Goal: Register for event/course

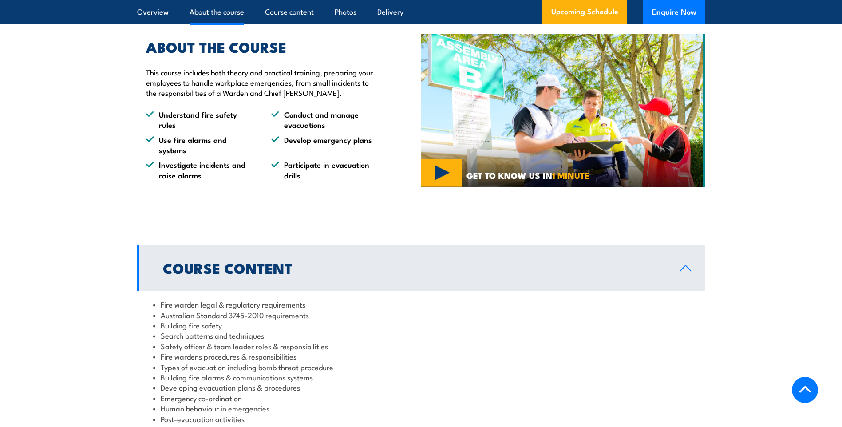
scroll to position [666, 0]
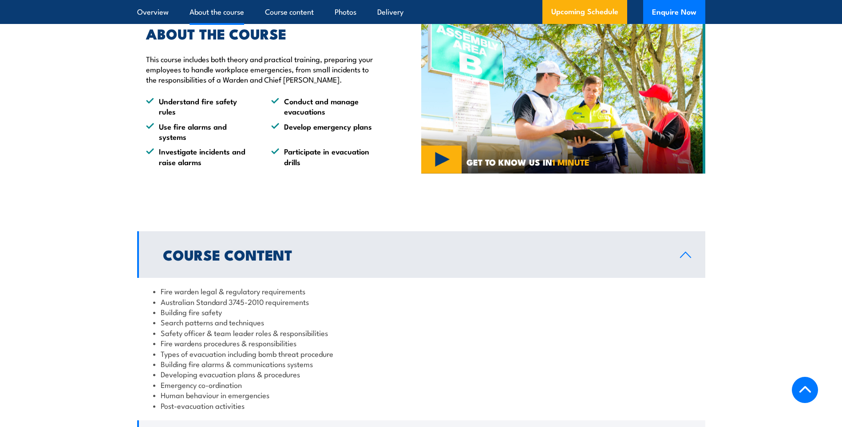
click at [454, 169] on img at bounding box center [563, 97] width 284 height 154
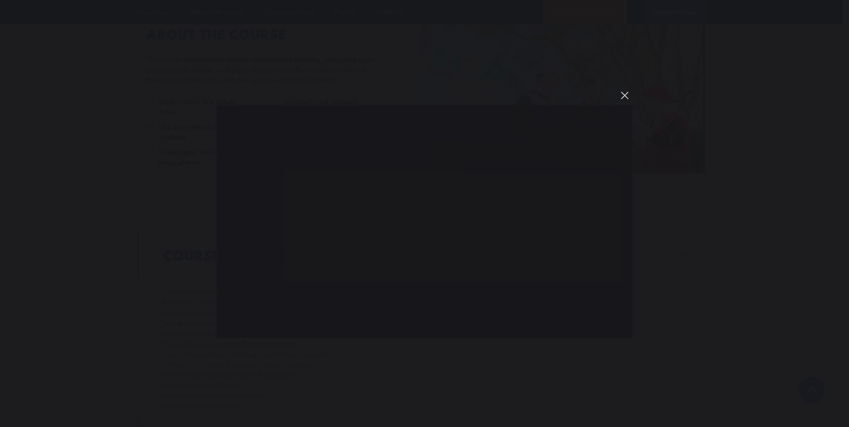
click at [621, 94] on button "You can close this modal content with the ESC key" at bounding box center [624, 95] width 15 height 15
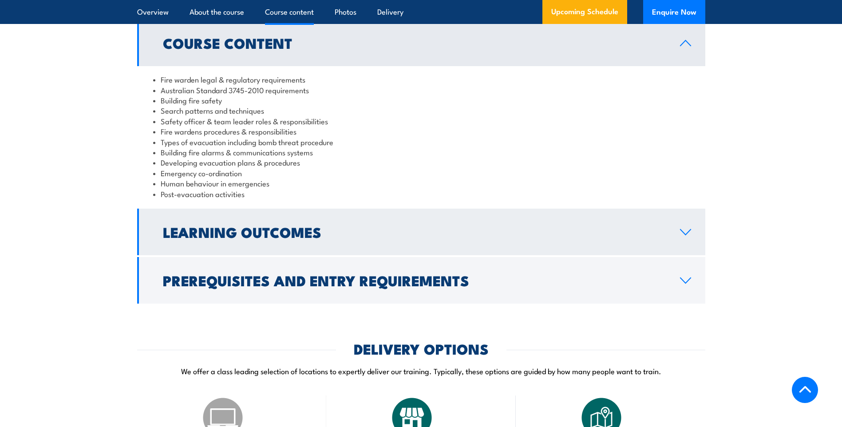
scroll to position [888, 0]
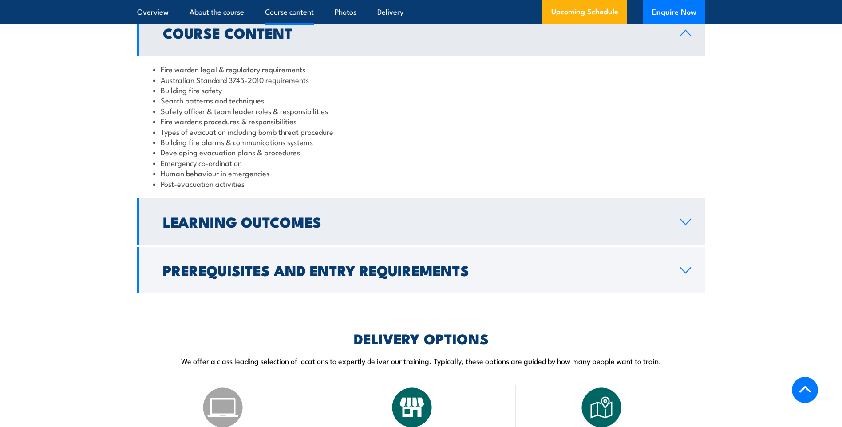
click at [419, 228] on h2 "Learning Outcomes" at bounding box center [414, 221] width 503 height 12
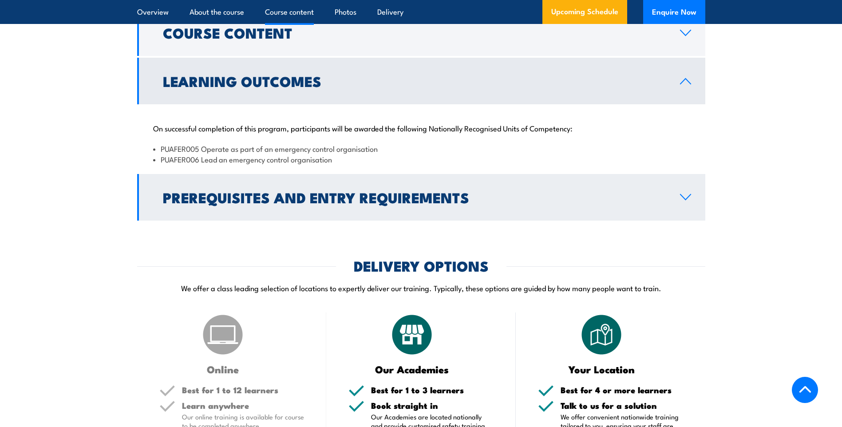
click at [380, 203] on h2 "Prerequisites and Entry Requirements" at bounding box center [414, 197] width 503 height 12
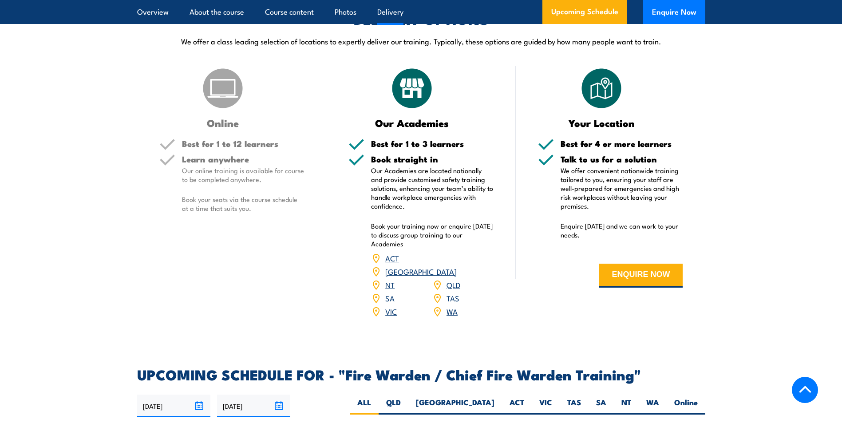
scroll to position [1199, 0]
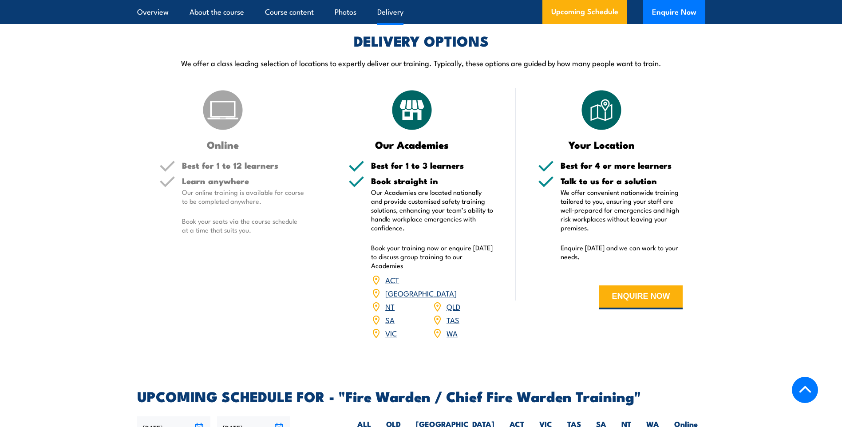
click at [454, 334] on link "WA" at bounding box center [452, 333] width 11 height 11
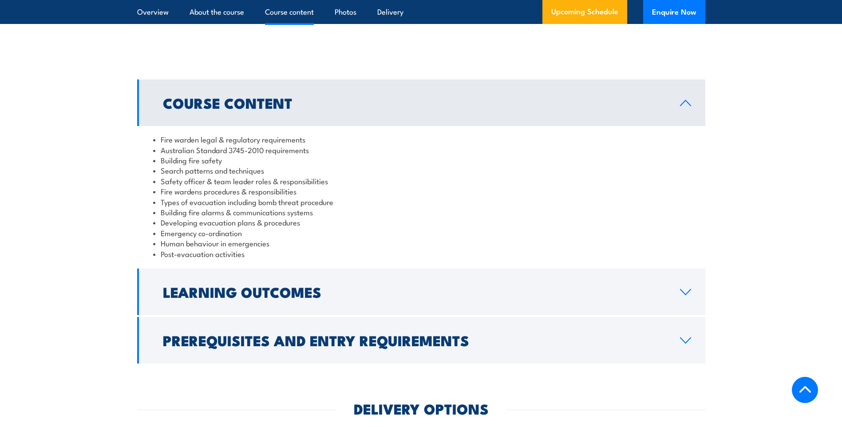
scroll to position [774, 0]
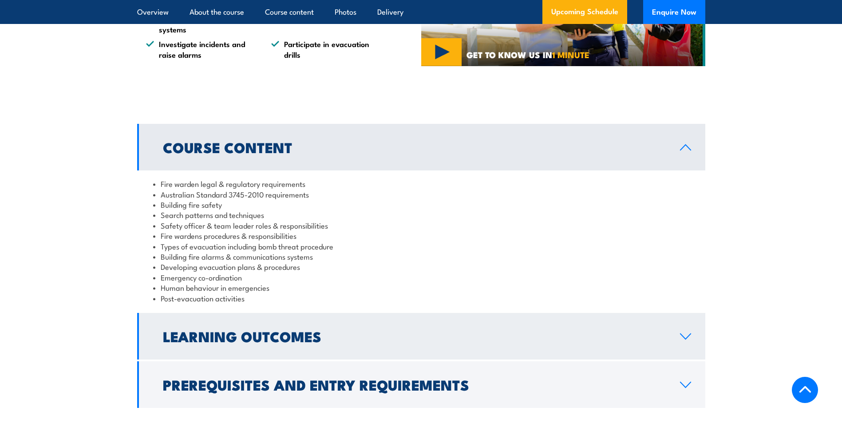
click at [318, 342] on h2 "Learning Outcomes" at bounding box center [414, 336] width 503 height 12
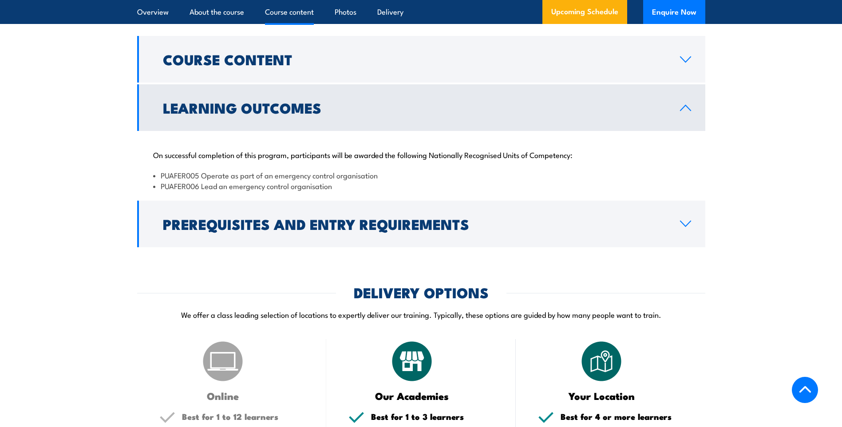
scroll to position [862, 0]
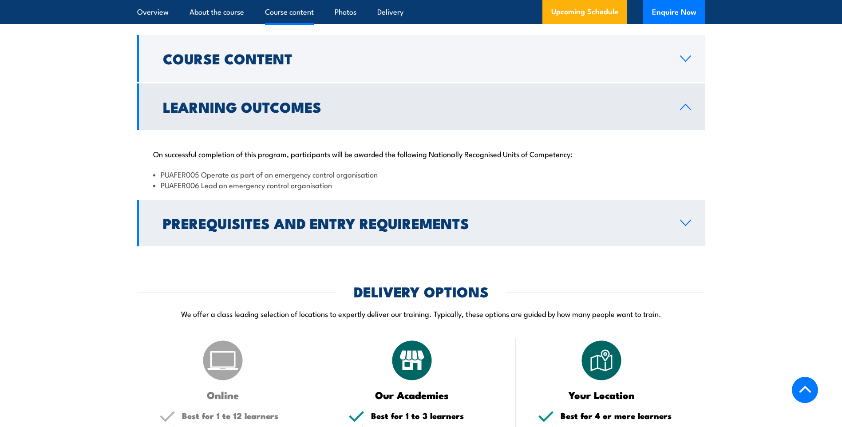
click at [253, 226] on h2 "Prerequisites and Entry Requirements" at bounding box center [414, 223] width 503 height 12
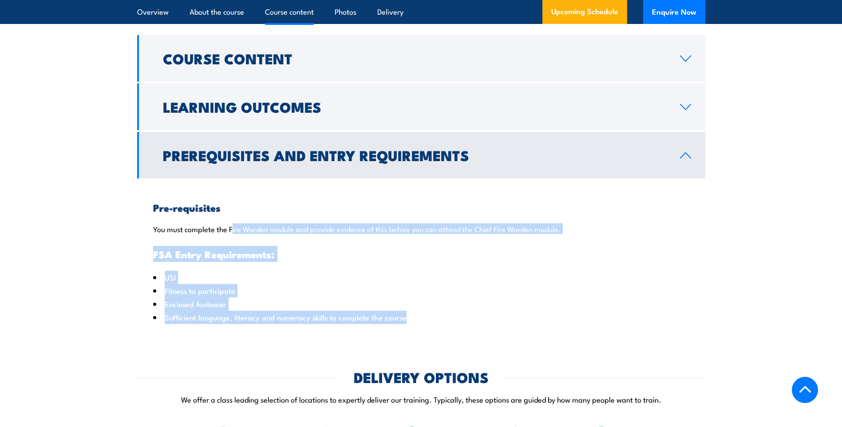
drag, startPoint x: 232, startPoint y: 234, endPoint x: 558, endPoint y: 326, distance: 339.0
click at [558, 326] on div "Pre-requisites You must complete the Fire Warden module and provide evidence of…" at bounding box center [421, 256] width 568 height 154
click at [465, 298] on li "Fitness to participate" at bounding box center [421, 290] width 536 height 13
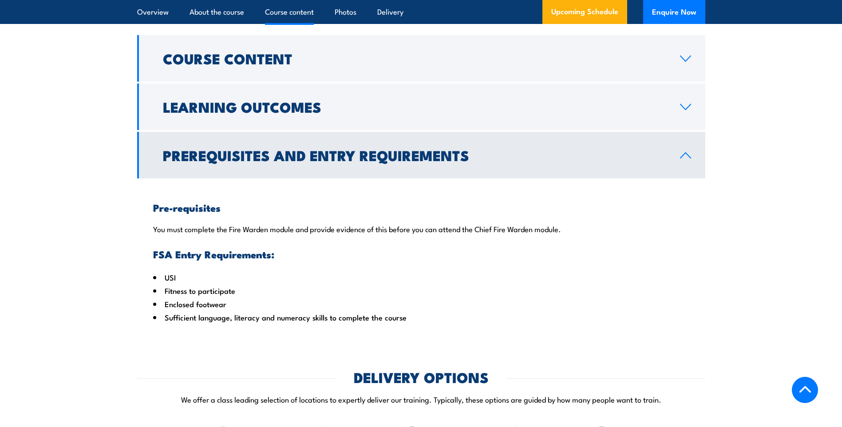
click at [380, 161] on h2 "Prerequisites and Entry Requirements" at bounding box center [414, 155] width 503 height 12
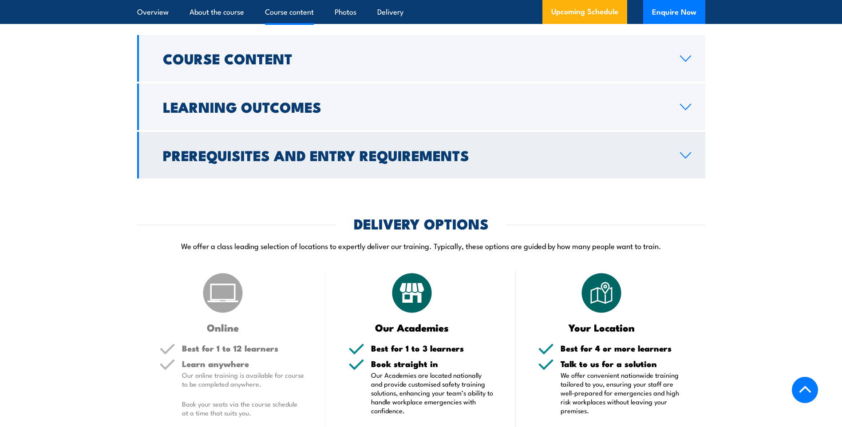
click at [375, 161] on h2 "Prerequisites and Entry Requirements" at bounding box center [414, 155] width 503 height 12
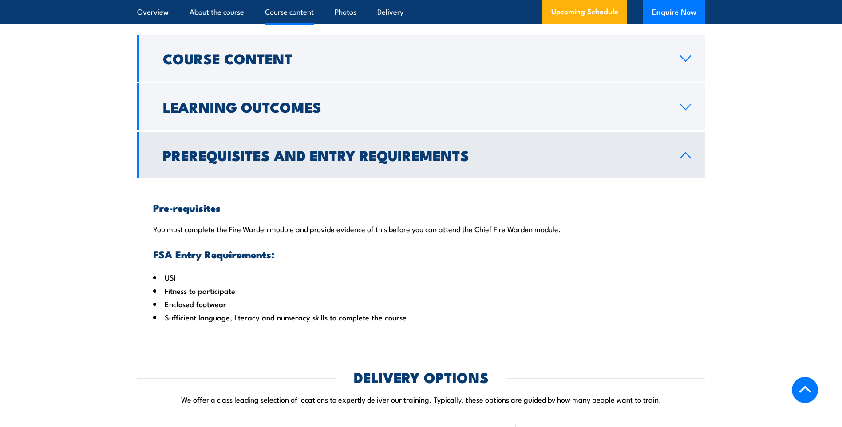
click at [375, 161] on h2 "Prerequisites and Entry Requirements" at bounding box center [414, 155] width 503 height 12
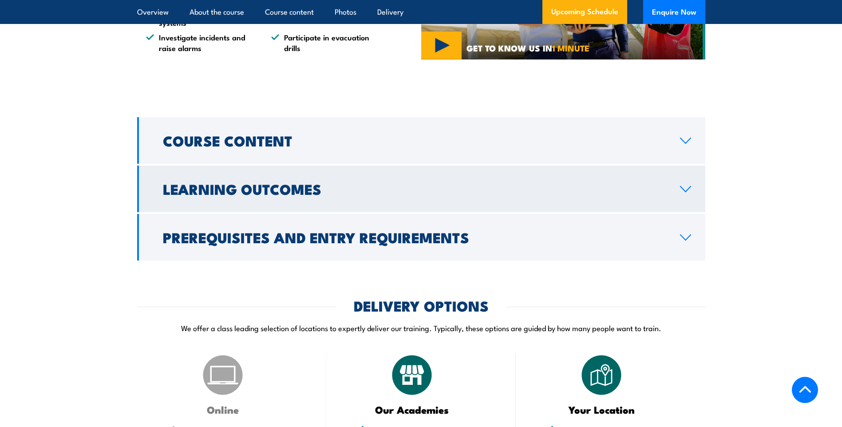
scroll to position [774, 0]
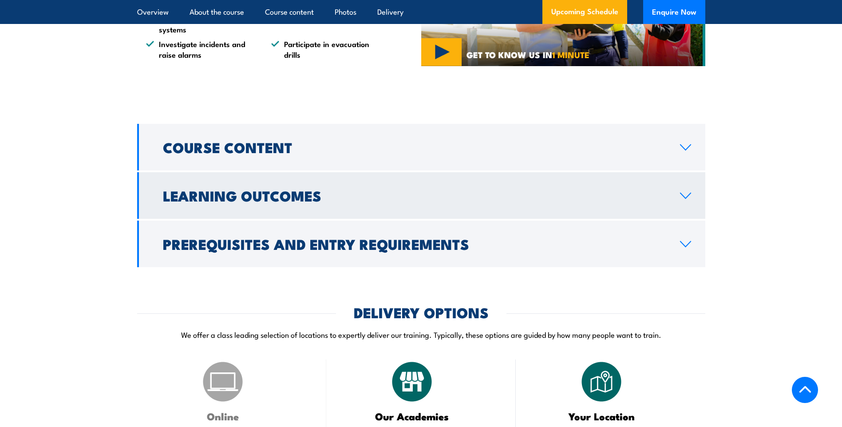
click at [308, 202] on h2 "Learning Outcomes" at bounding box center [414, 195] width 503 height 12
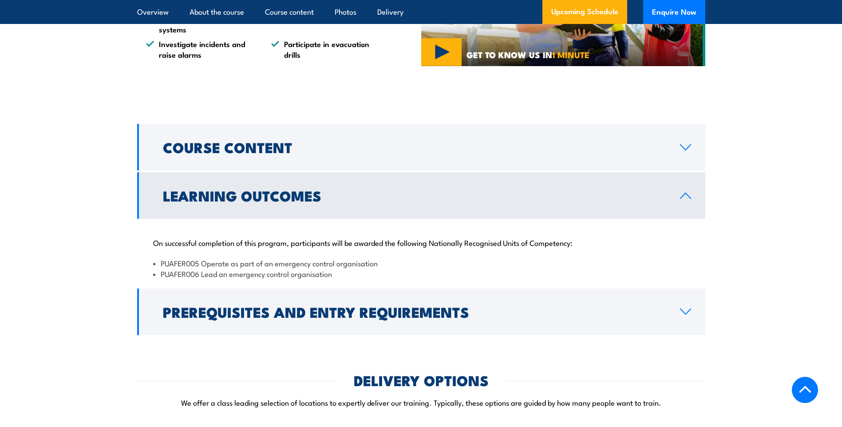
click at [308, 202] on h2 "Learning Outcomes" at bounding box center [414, 195] width 503 height 12
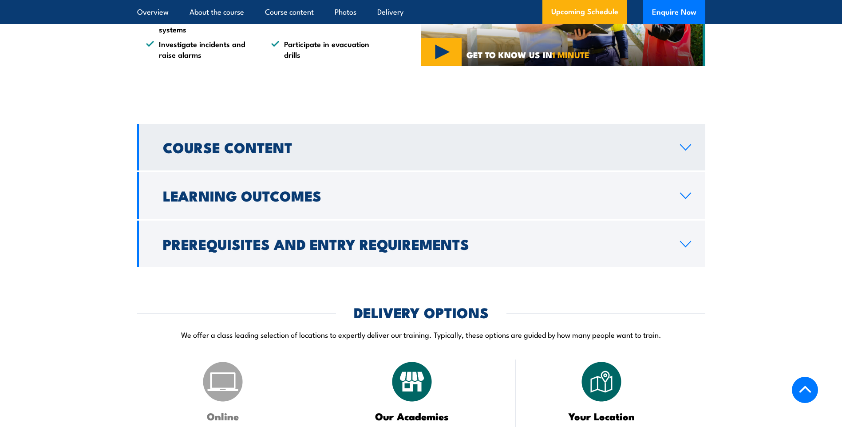
click at [303, 167] on link "Course Content" at bounding box center [421, 147] width 568 height 47
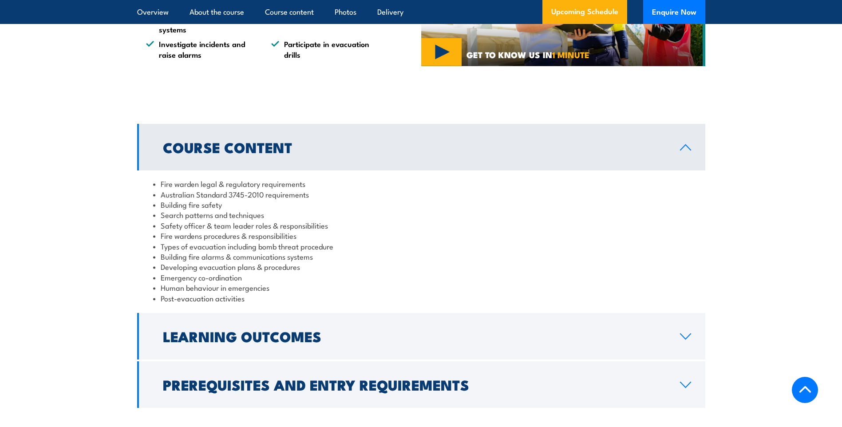
click at [303, 167] on link "Course Content" at bounding box center [421, 147] width 568 height 47
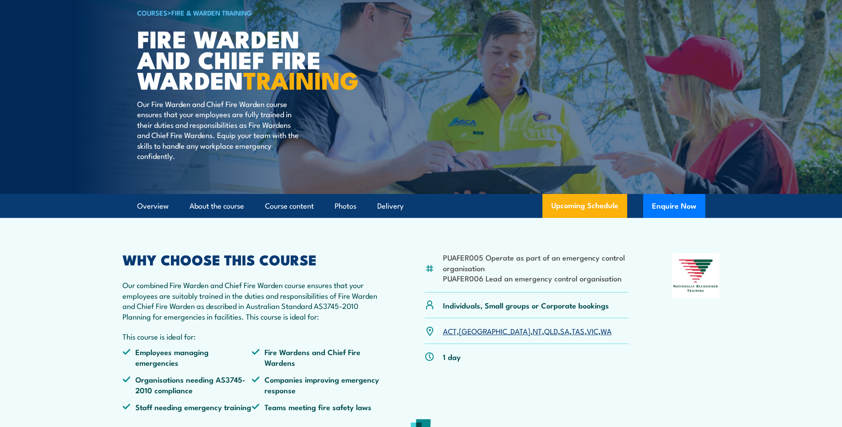
scroll to position [63, 0]
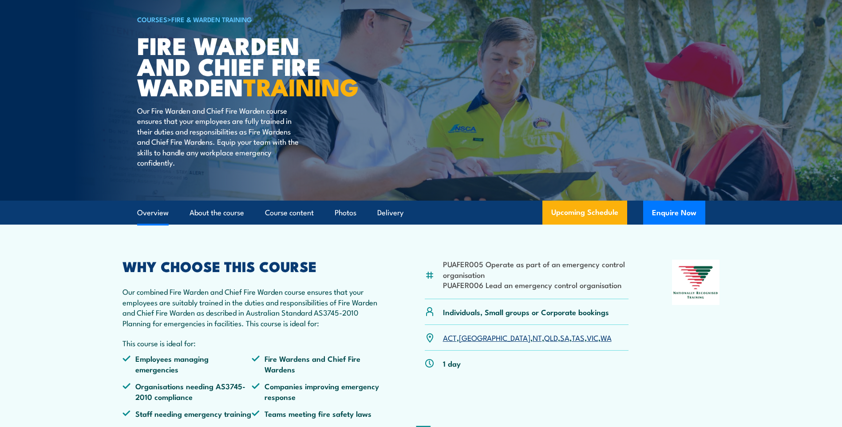
click at [155, 225] on link "Overview" at bounding box center [153, 213] width 32 height 24
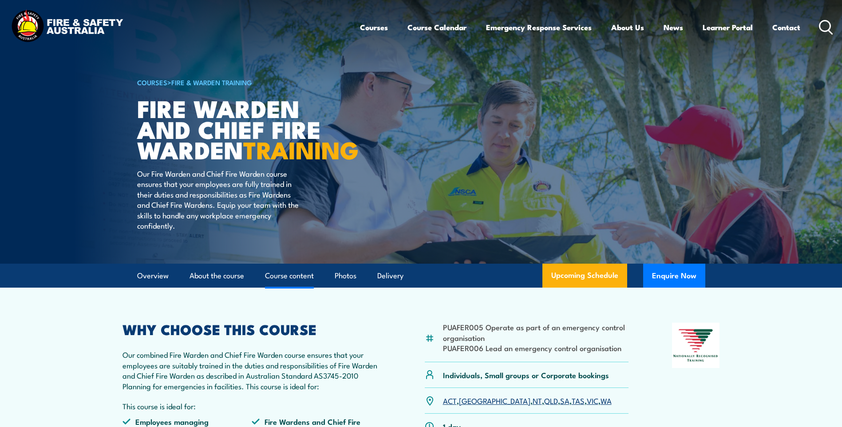
click at [306, 288] on link "Course content" at bounding box center [289, 276] width 49 height 24
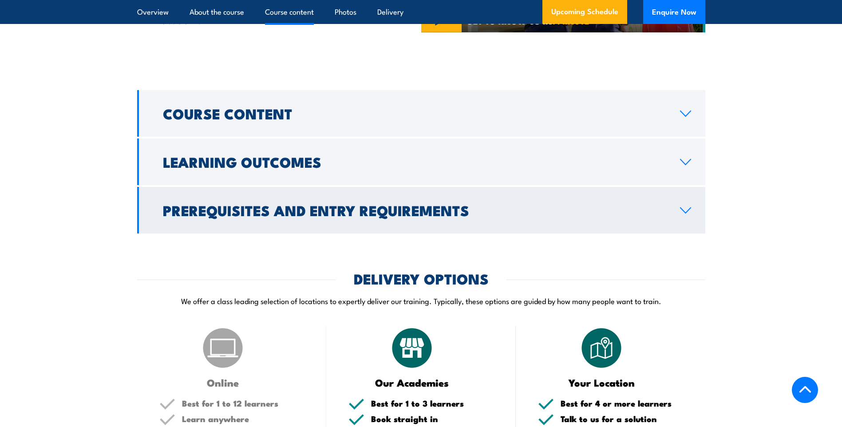
scroll to position [853, 0]
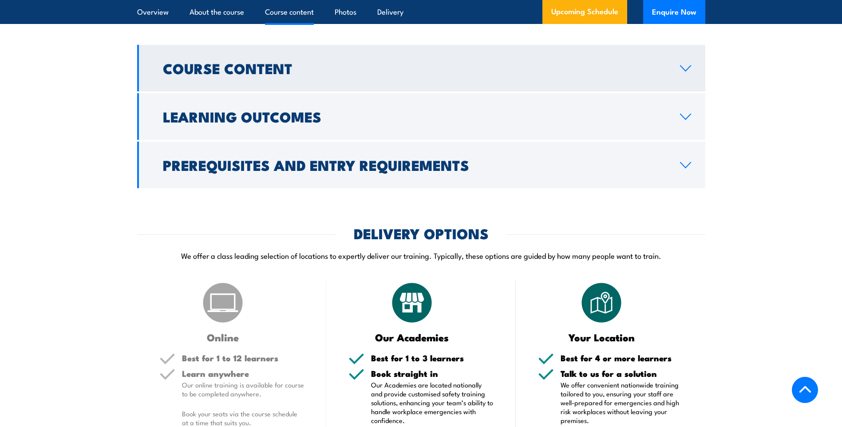
click at [341, 91] on link "Course Content" at bounding box center [421, 68] width 568 height 47
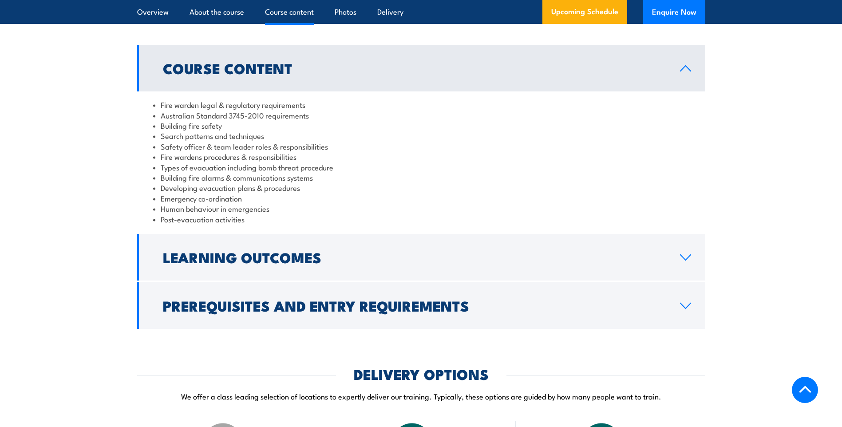
scroll to position [897, 0]
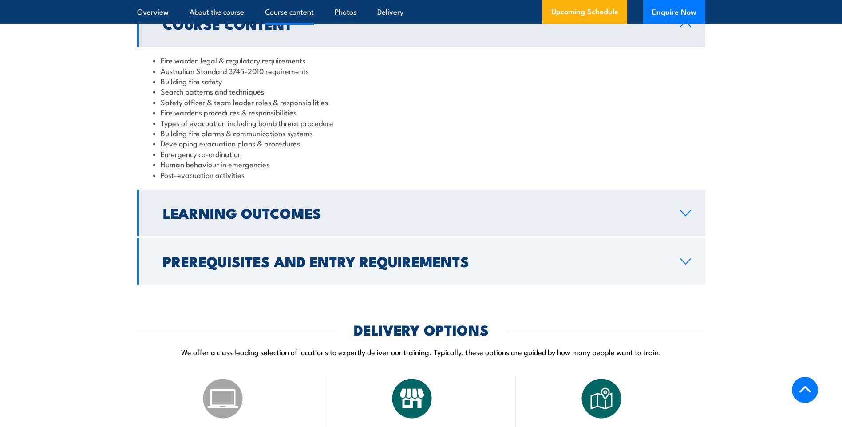
click at [263, 217] on h2 "Learning Outcomes" at bounding box center [414, 212] width 503 height 12
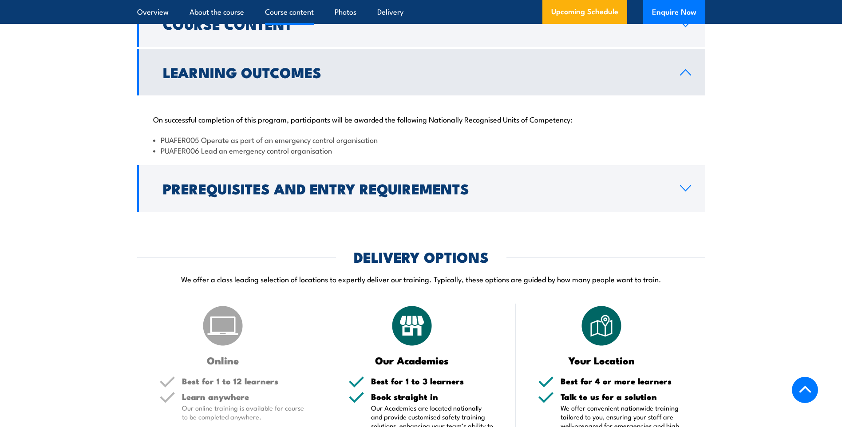
click at [263, 212] on link "Prerequisites and Entry Requirements" at bounding box center [421, 188] width 568 height 47
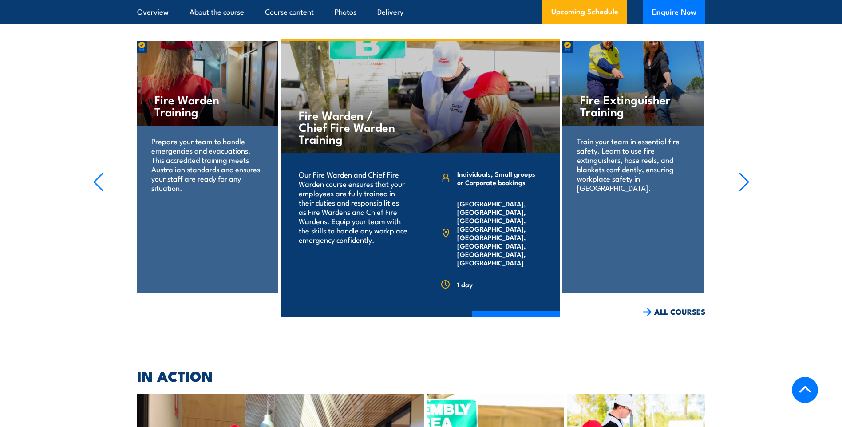
scroll to position [2096, 0]
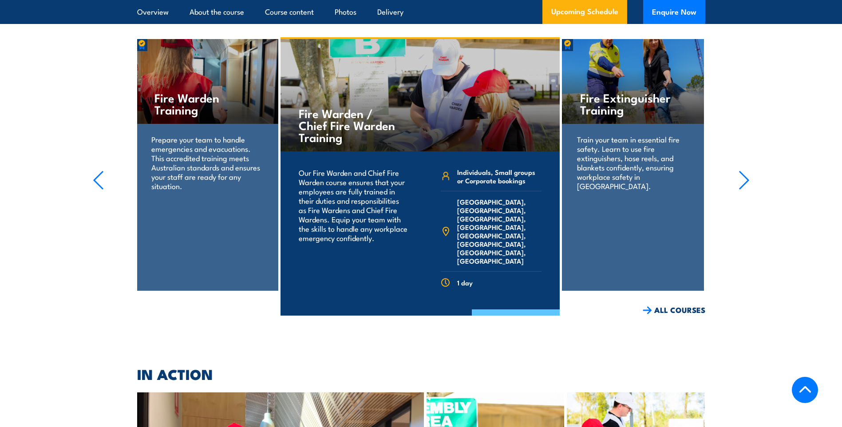
click at [488, 310] on link "COURSE DETAILS" at bounding box center [516, 321] width 88 height 23
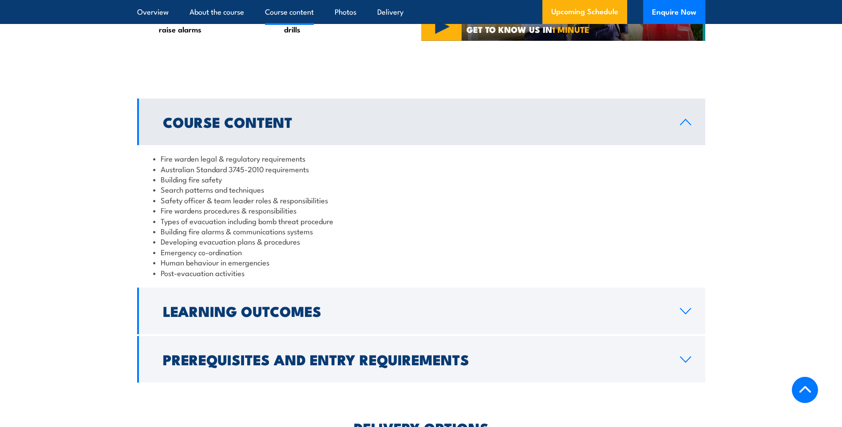
scroll to position [799, 0]
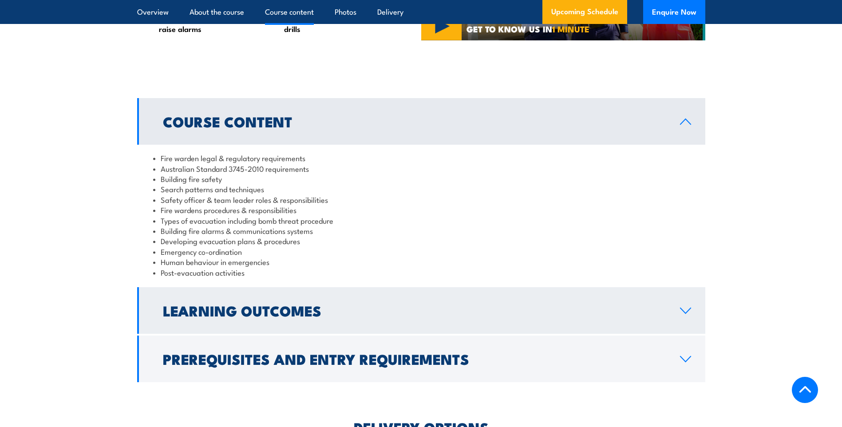
click at [401, 327] on link "Learning Outcomes" at bounding box center [421, 310] width 568 height 47
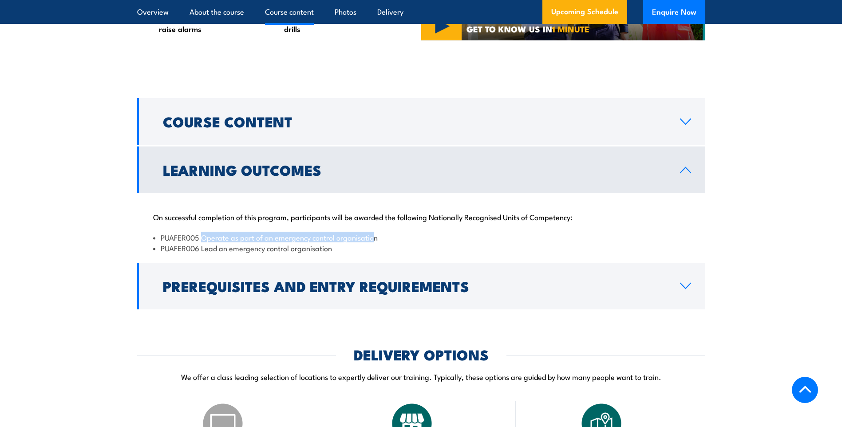
drag, startPoint x: 373, startPoint y: 247, endPoint x: 204, endPoint y: 249, distance: 169.2
click at [204, 242] on li "PUAFER005 Operate as part of an emergency control organisation" at bounding box center [421, 237] width 536 height 10
drag, startPoint x: 344, startPoint y: 257, endPoint x: 207, endPoint y: 256, distance: 136.3
click at [207, 253] on li "PUAFER006 Lead an emergency control organisation" at bounding box center [421, 248] width 536 height 10
click at [411, 241] on div "On successful completion of this program, participants will be awarded the foll…" at bounding box center [421, 227] width 568 height 68
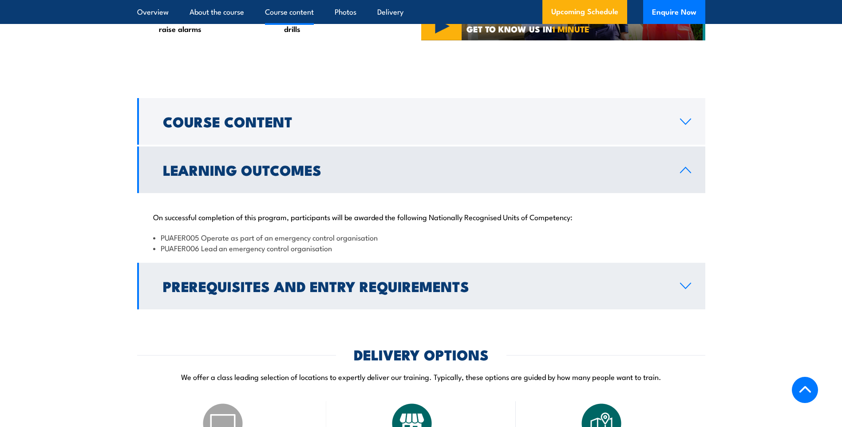
click at [403, 292] on h2 "Prerequisites and Entry Requirements" at bounding box center [414, 286] width 503 height 12
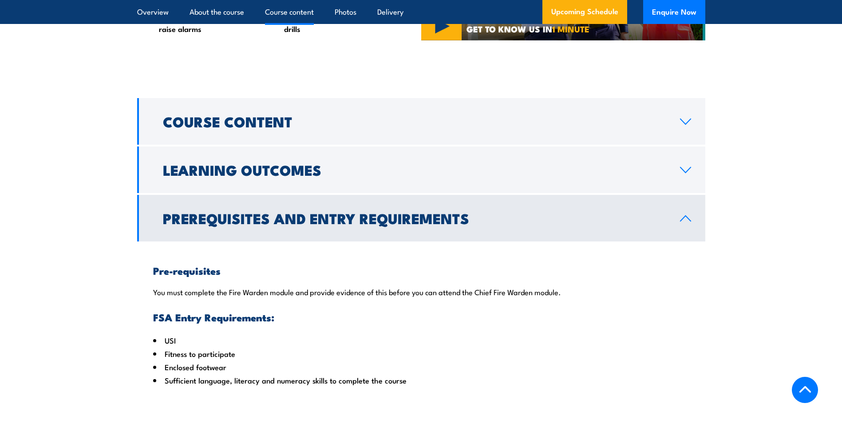
click at [357, 224] on h2 "Prerequisites and Entry Requirements" at bounding box center [414, 218] width 503 height 12
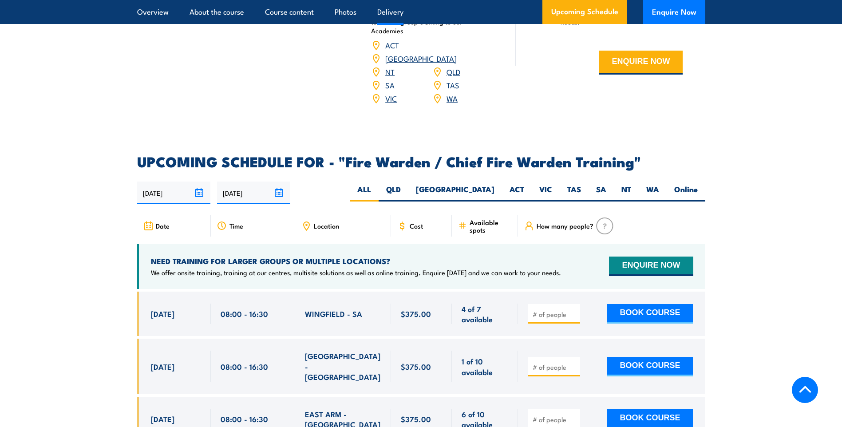
scroll to position [1199, 0]
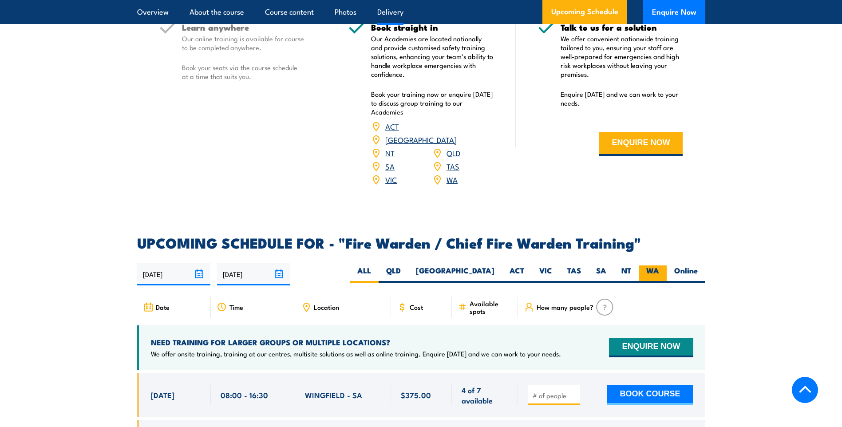
click at [649, 266] on label "WA" at bounding box center [653, 274] width 28 height 17
click at [659, 266] on input "WA" at bounding box center [662, 269] width 6 height 6
radio input "true"
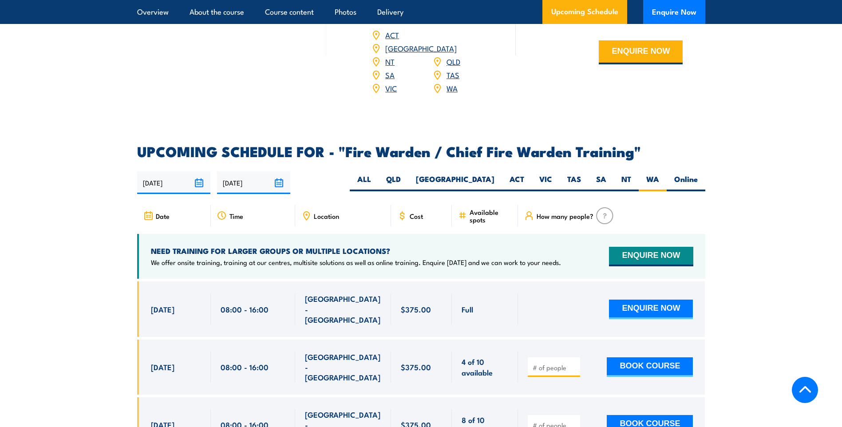
scroll to position [1395, 0]
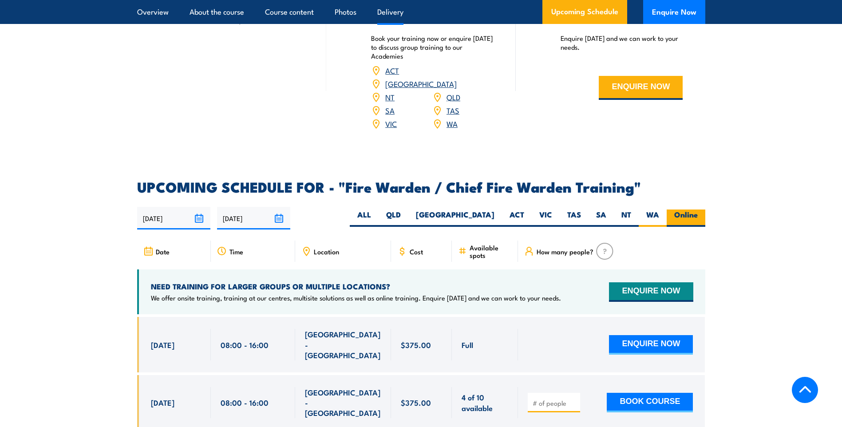
click at [680, 210] on label "Online" at bounding box center [686, 218] width 39 height 17
click at [698, 210] on input "Online" at bounding box center [701, 213] width 6 height 6
radio input "true"
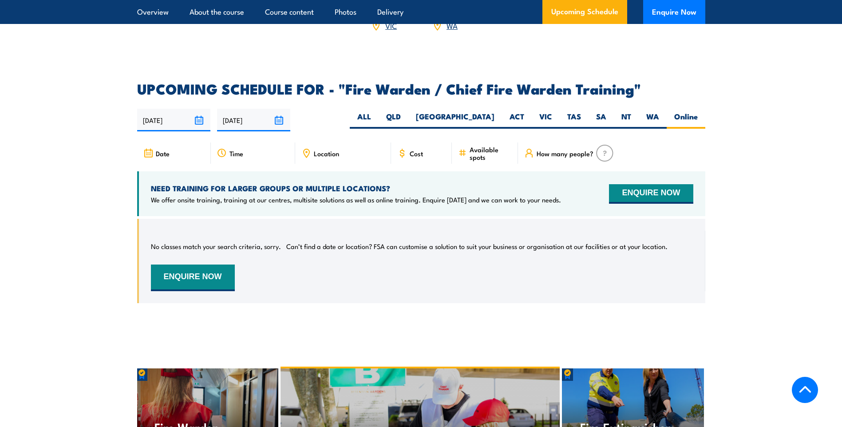
scroll to position [1484, 0]
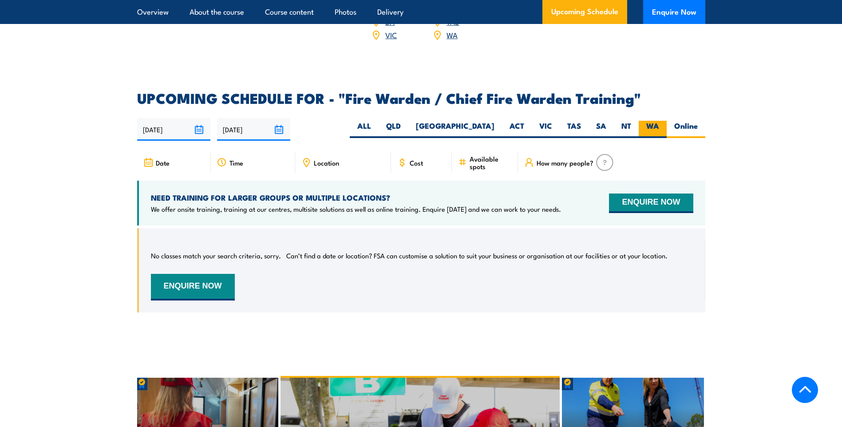
click at [656, 126] on label "WA" at bounding box center [653, 129] width 28 height 17
click at [659, 126] on input "WA" at bounding box center [662, 124] width 6 height 6
radio input "true"
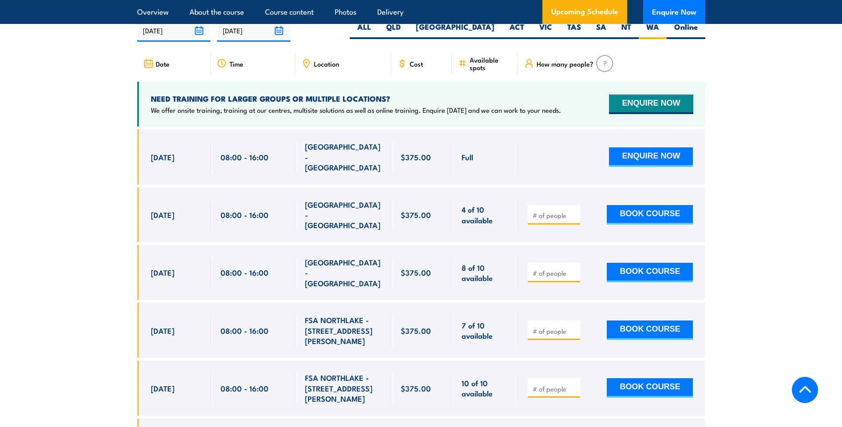
scroll to position [1599, 0]
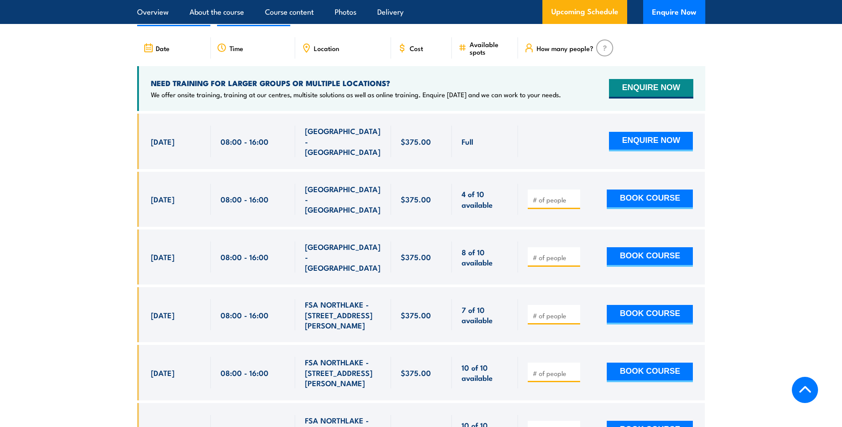
click at [46, 272] on section "UPCOMING SCHEDULE FOR - "Fire Warden / Chief Fire Warden Training" [DATE] [DATE]" at bounding box center [421, 224] width 842 height 494
